Goal: Navigation & Orientation: Find specific page/section

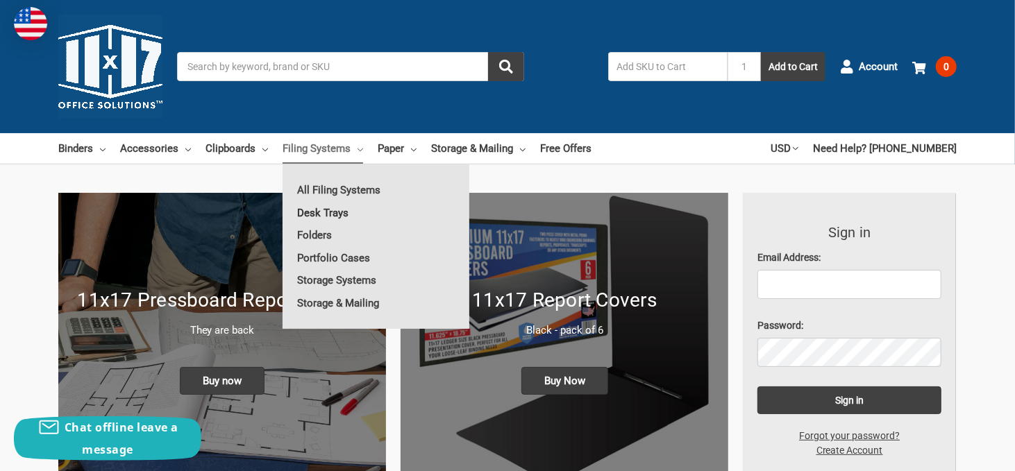
click at [328, 213] on link "Desk Trays" at bounding box center [375, 213] width 187 height 22
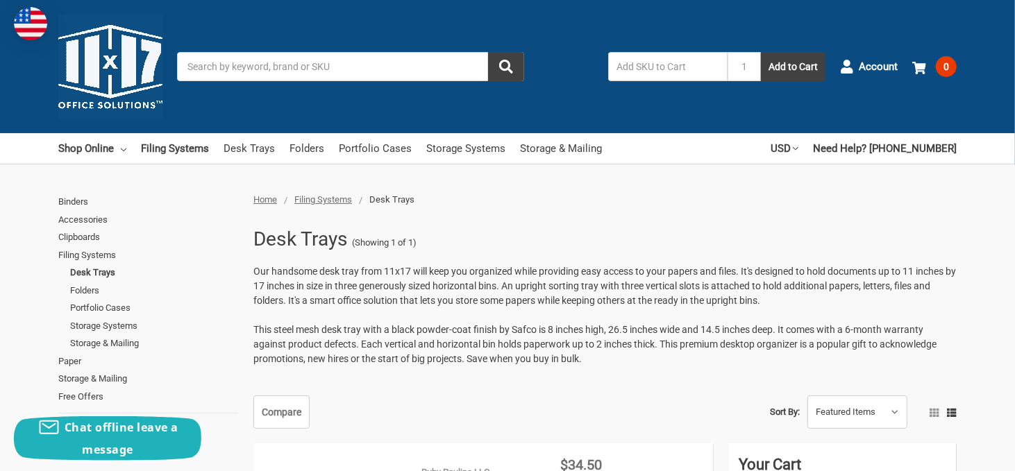
click at [214, 148] on ul "Shop Online Binders All Binders 11x17 (Tabloid) All 11x17 (Tabloid) Ring Binder…" at bounding box center [329, 148] width 543 height 31
click at [241, 148] on link "Desk Trays" at bounding box center [248, 148] width 51 height 31
click at [262, 144] on link "Desk Trays" at bounding box center [248, 148] width 51 height 31
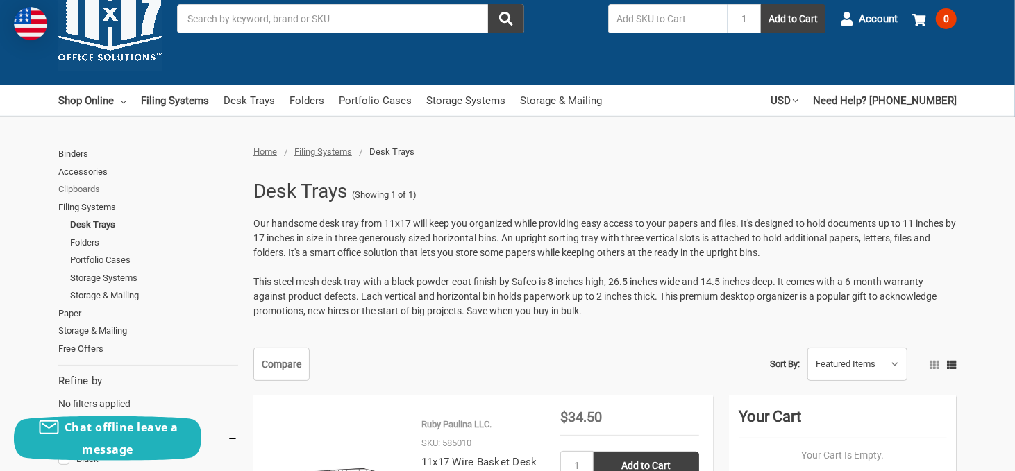
scroll to position [69, 0]
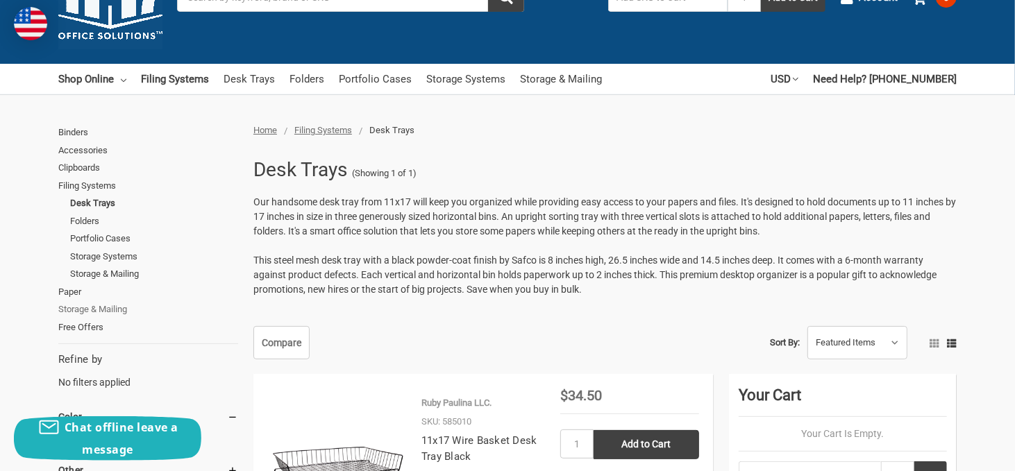
click at [87, 310] on link "Storage & Mailing" at bounding box center [148, 309] width 180 height 18
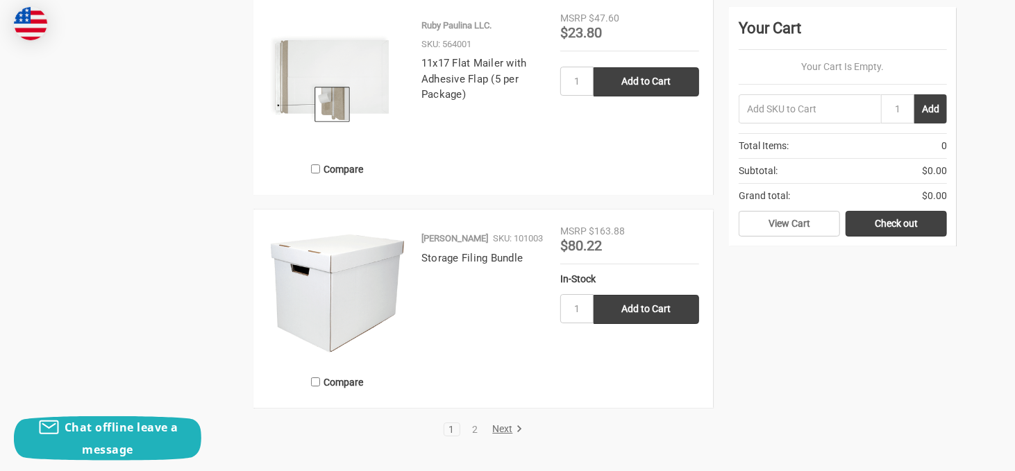
scroll to position [3123, 0]
